Goal: Find contact information: Find contact information

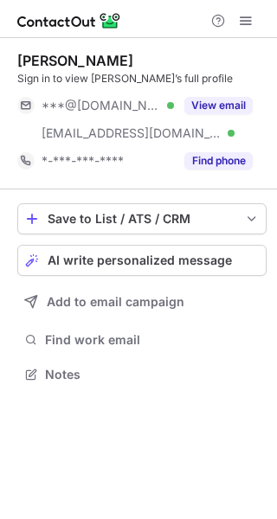
scroll to position [362, 277]
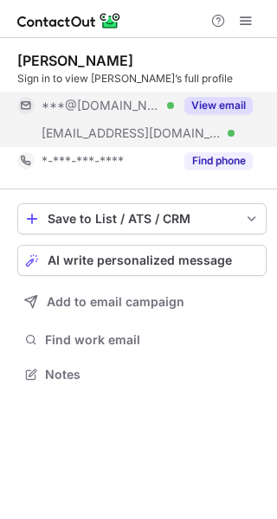
click at [215, 106] on button "View email" at bounding box center [218, 105] width 68 height 17
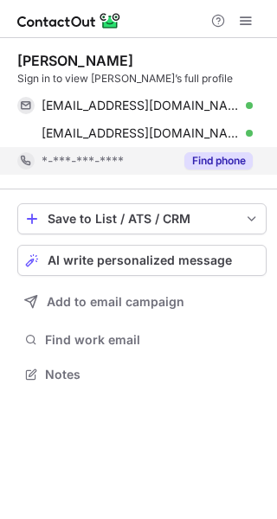
click at [231, 162] on button "Find phone" at bounding box center [218, 160] width 68 height 17
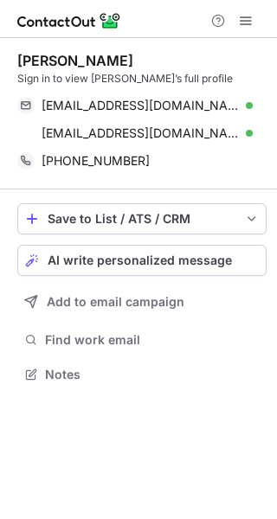
scroll to position [362, 277]
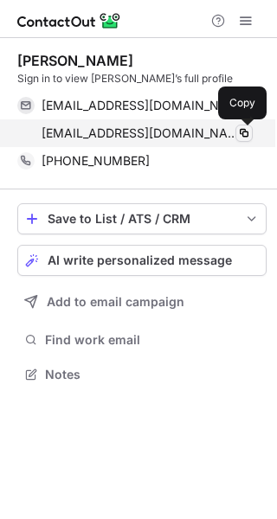
click at [241, 134] on span at bounding box center [244, 133] width 14 height 14
